Goal: Task Accomplishment & Management: Manage account settings

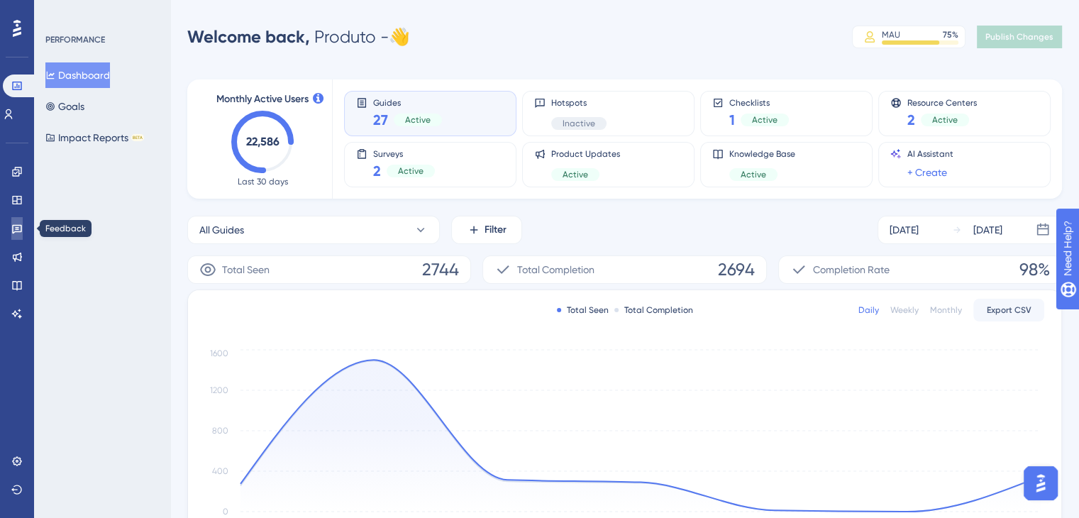
click at [15, 227] on icon at bounding box center [17, 229] width 10 height 9
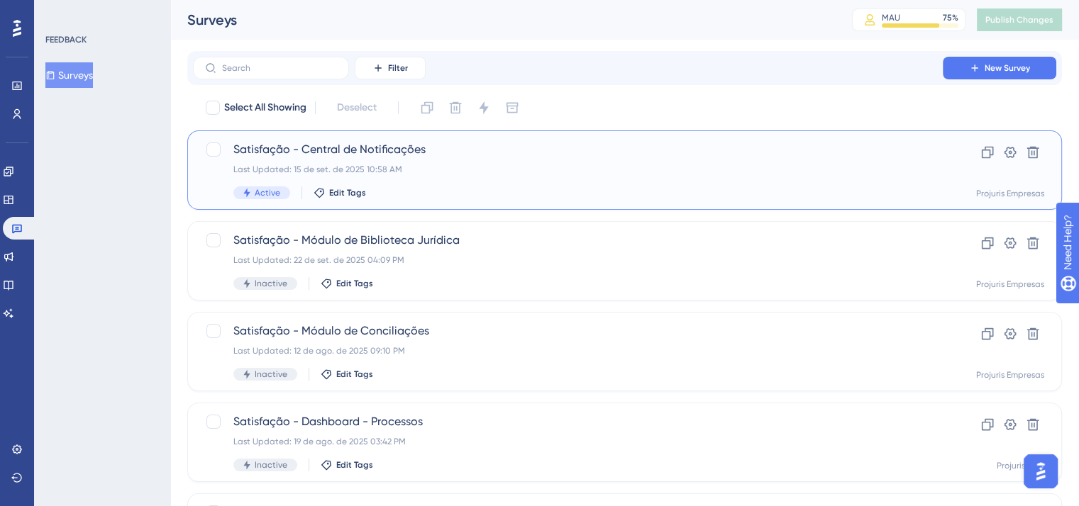
click at [474, 157] on span "Satisfação - Central de Notificações" at bounding box center [567, 149] width 669 height 17
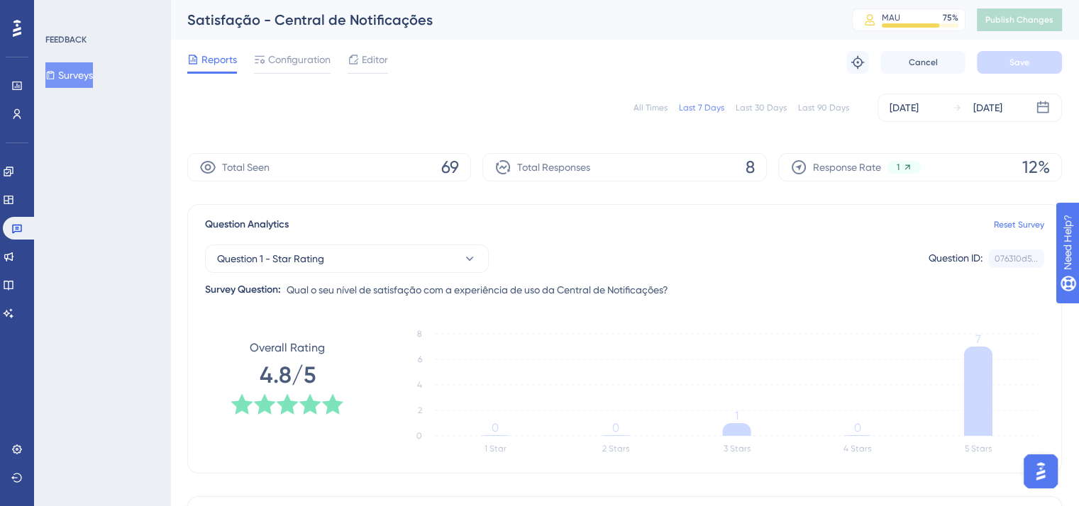
drag, startPoint x: 287, startPoint y: 60, endPoint x: 472, endPoint y: 68, distance: 186.0
click at [288, 62] on span "Configuration" at bounding box center [299, 59] width 62 height 17
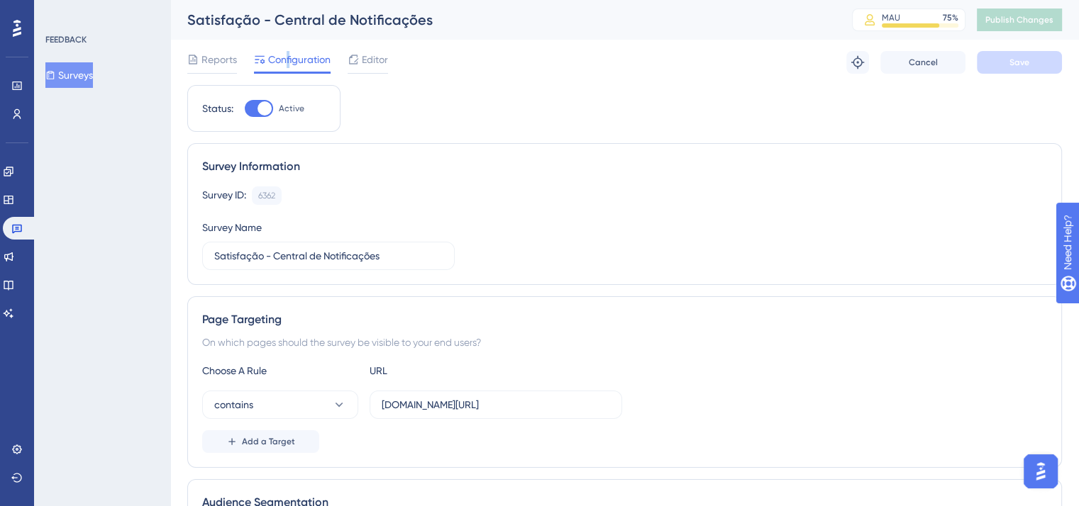
click at [72, 69] on button "Surveys" at bounding box center [69, 75] width 48 height 26
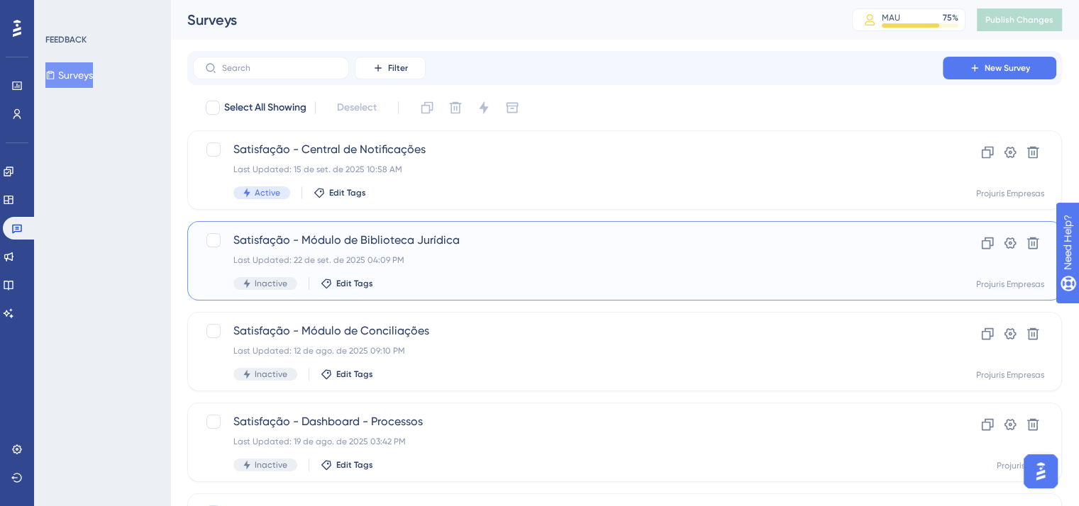
click at [420, 247] on span "Satisfação - Módulo de Biblioteca Jurídica" at bounding box center [567, 240] width 669 height 17
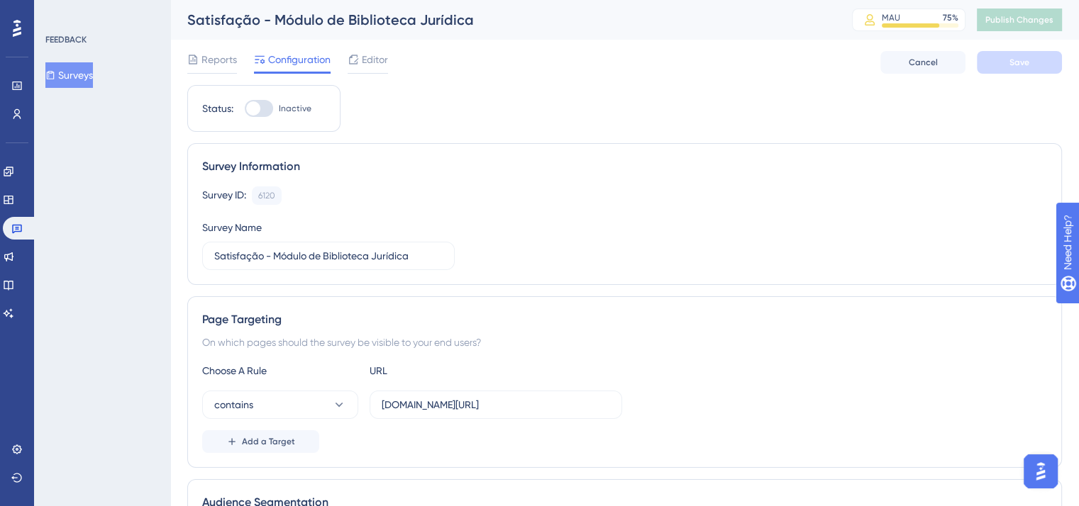
click at [263, 106] on div at bounding box center [259, 108] width 28 height 17
click at [245, 109] on input "Inactive" at bounding box center [244, 109] width 1 height 1
checkbox input "true"
click at [1040, 63] on button "Save" at bounding box center [1019, 62] width 85 height 23
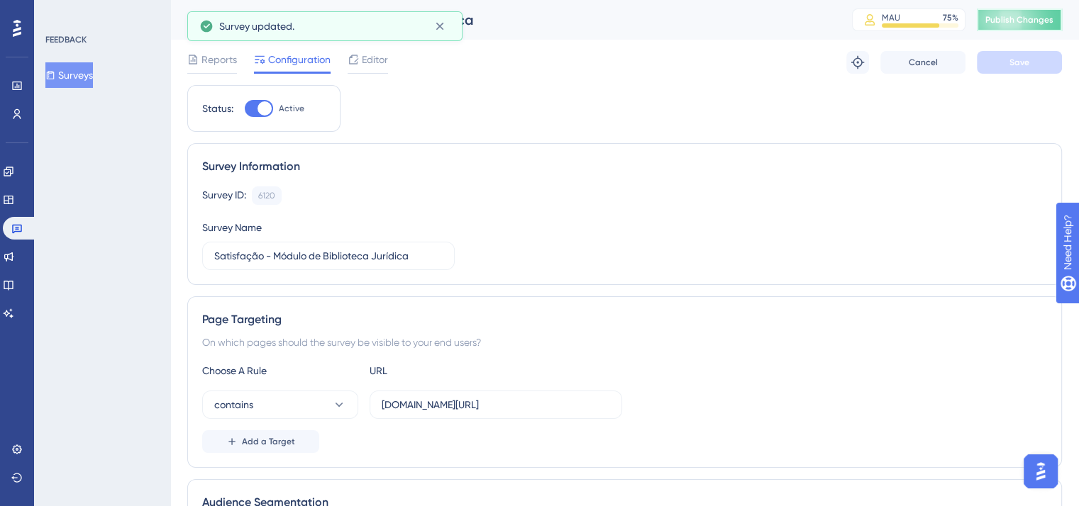
click at [1049, 19] on span "Publish Changes" at bounding box center [1019, 19] width 68 height 11
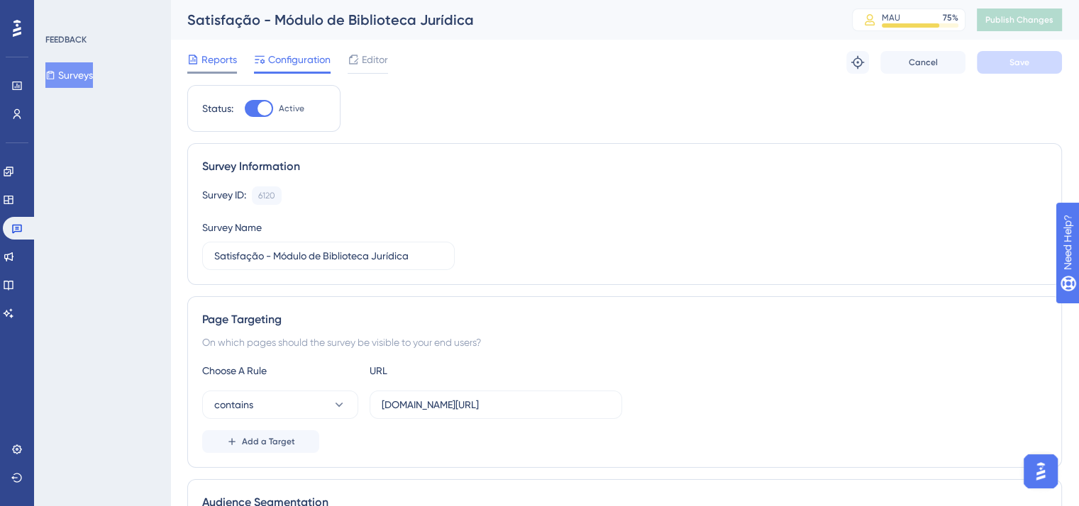
click at [218, 60] on span "Reports" at bounding box center [218, 59] width 35 height 17
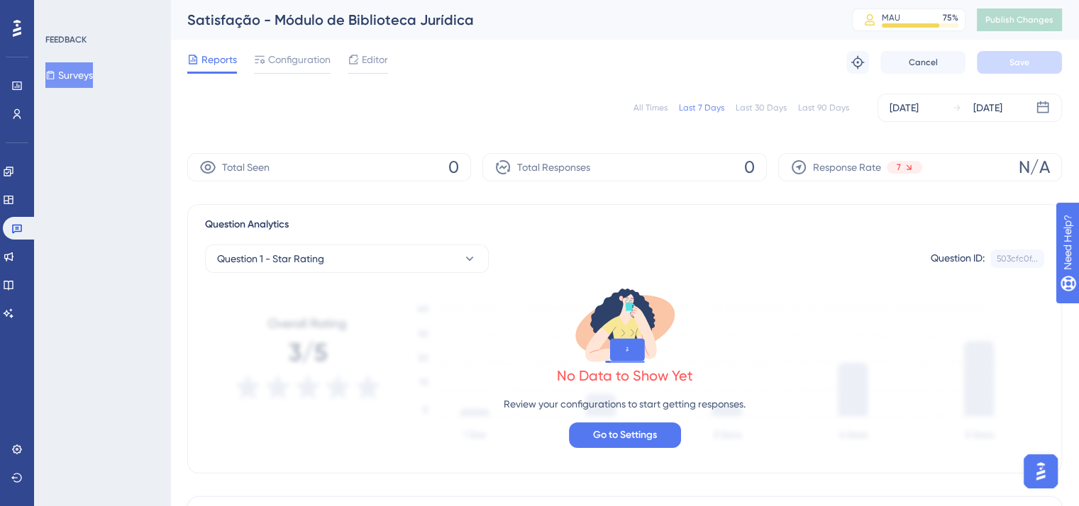
drag, startPoint x: 298, startPoint y: 57, endPoint x: 343, endPoint y: 49, distance: 46.2
click at [296, 57] on span "Configuration" at bounding box center [299, 59] width 62 height 17
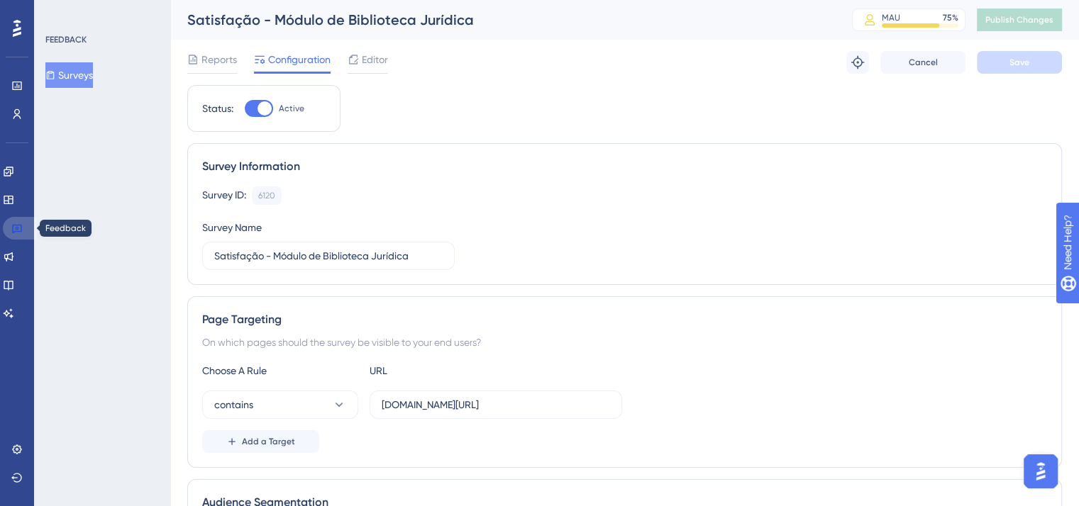
click at [14, 225] on icon at bounding box center [17, 229] width 10 height 9
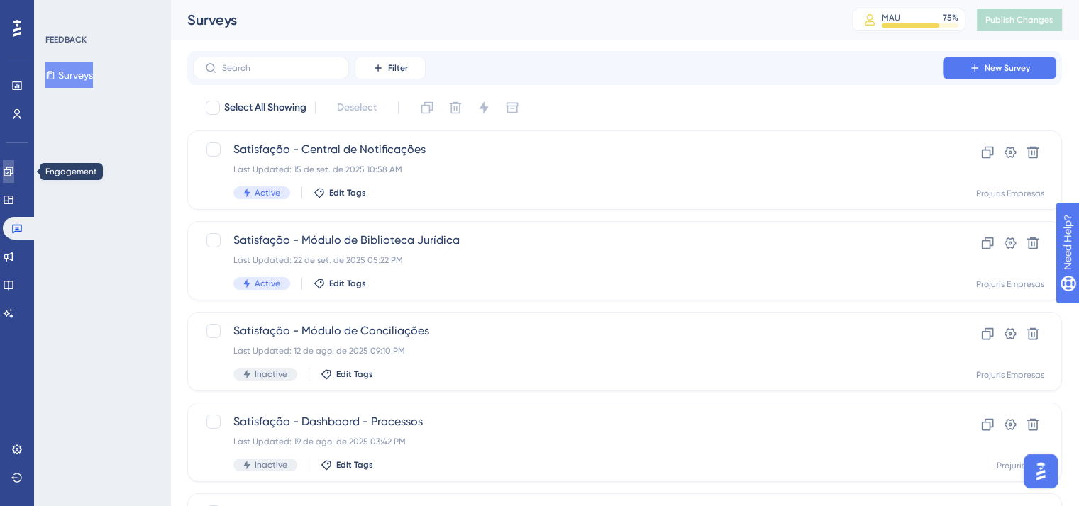
click at [14, 170] on icon at bounding box center [8, 171] width 11 height 11
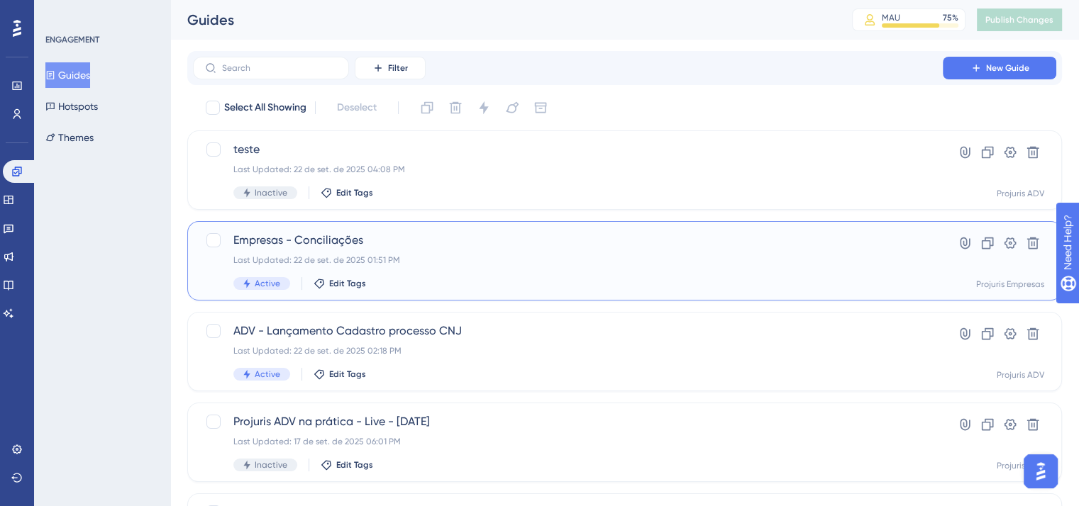
click at [650, 238] on span "Empresas - Conciliações" at bounding box center [567, 240] width 669 height 17
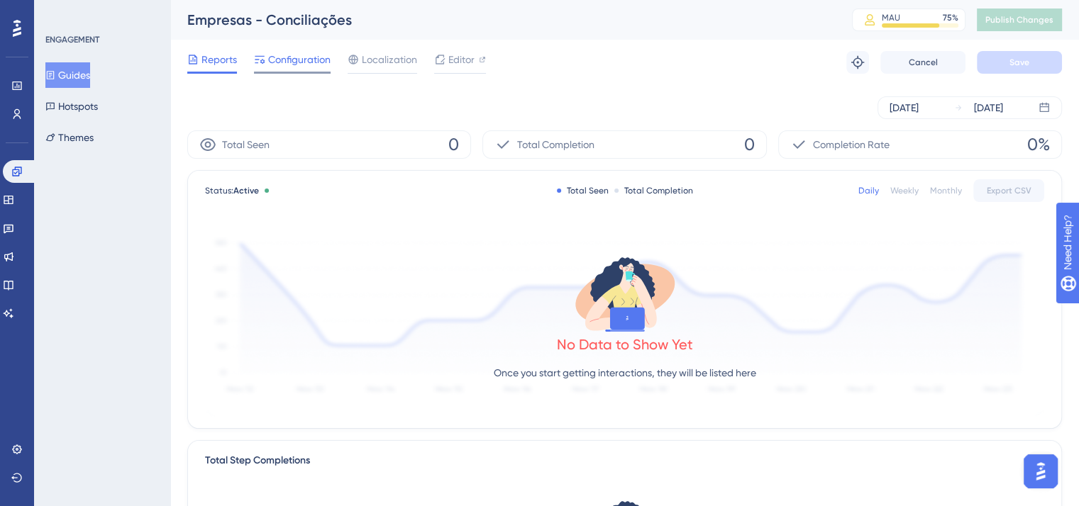
click at [294, 65] on span "Configuration" at bounding box center [299, 59] width 62 height 17
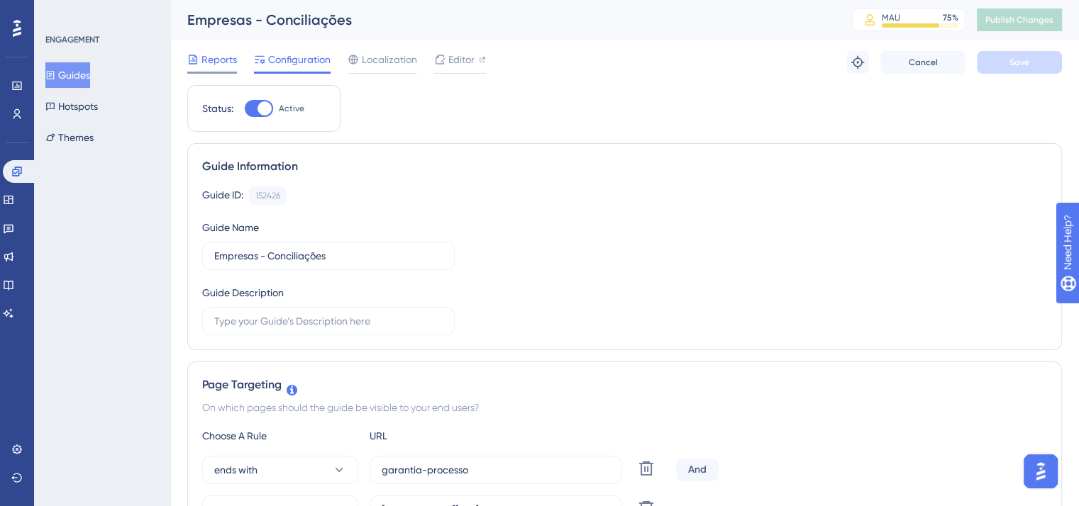
click at [216, 63] on span "Reports" at bounding box center [218, 59] width 35 height 17
